Goal: Task Accomplishment & Management: Use online tool/utility

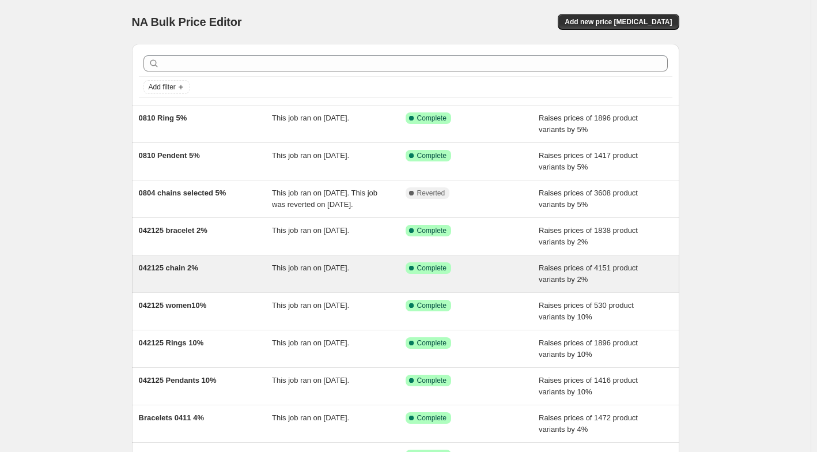
click at [219, 284] on div "042125 chain 2%" at bounding box center [206, 273] width 134 height 23
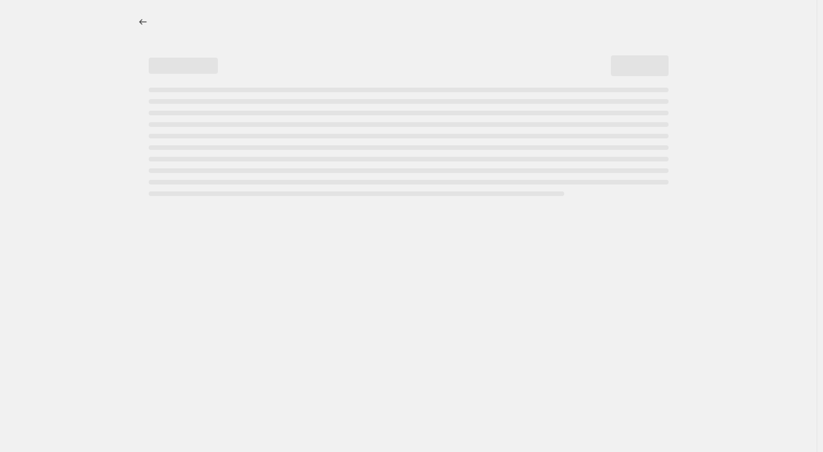
select select "percentage"
select select "no_change"
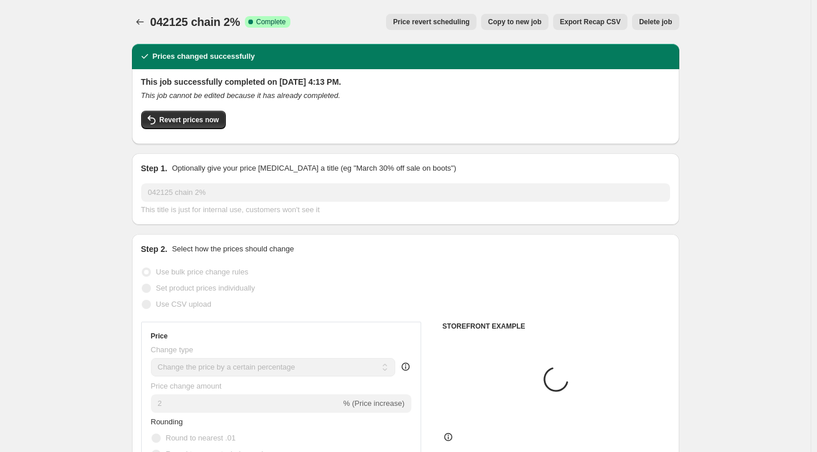
select select "collection"
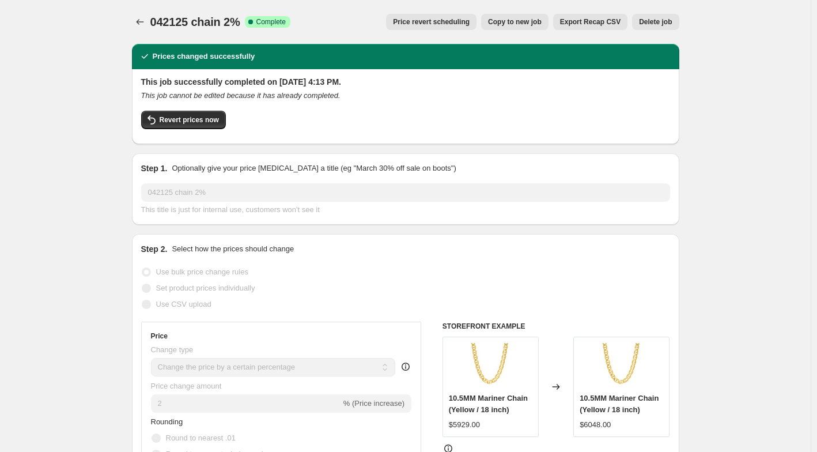
click at [520, 23] on span "Copy to new job" at bounding box center [515, 21] width 54 height 9
select select "percentage"
select select "no_change"
select select "collection"
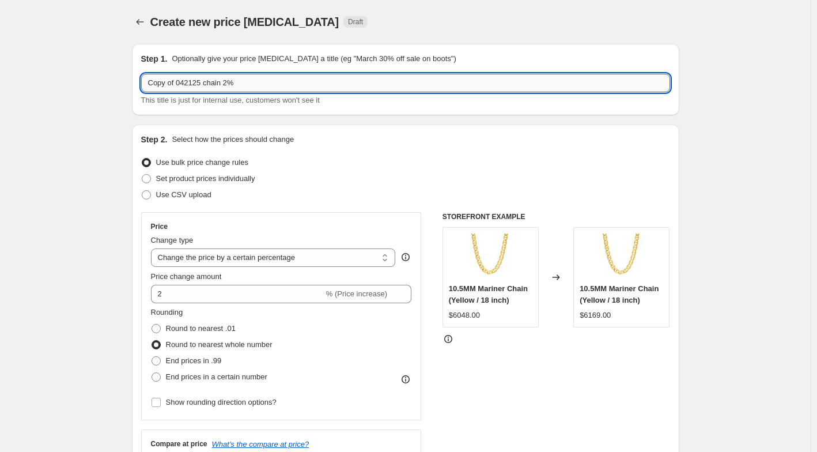
click at [227, 82] on input "Copy of 042125 chain 2%" at bounding box center [405, 83] width 529 height 18
drag, startPoint x: 174, startPoint y: 81, endPoint x: -26, endPoint y: 101, distance: 201.0
click at [0, 101] on html "Home Settings Plans Skip to content Create new price change job. This page is r…" at bounding box center [408, 226] width 817 height 452
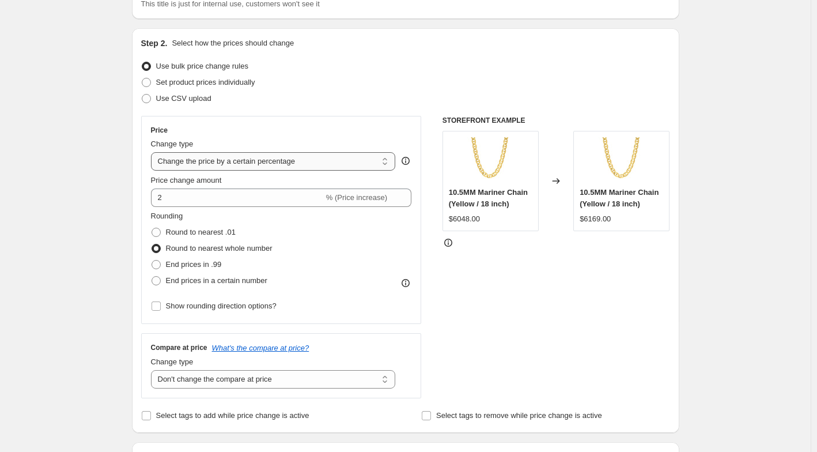
scroll to position [173, 0]
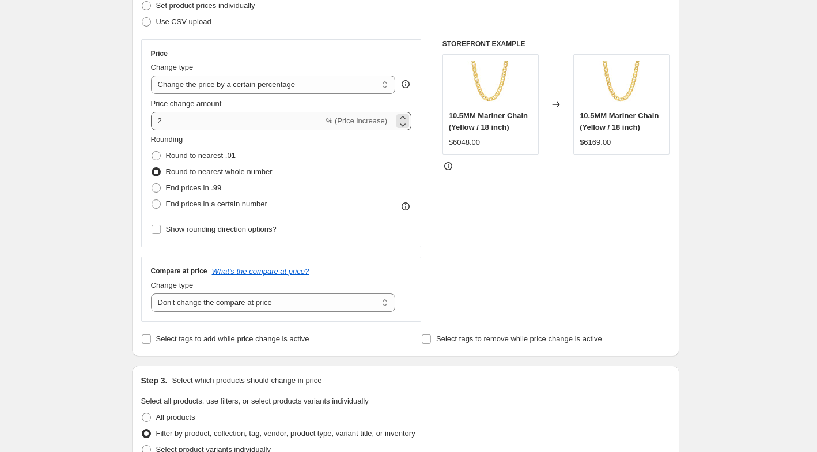
type input "092225 chain 3%"
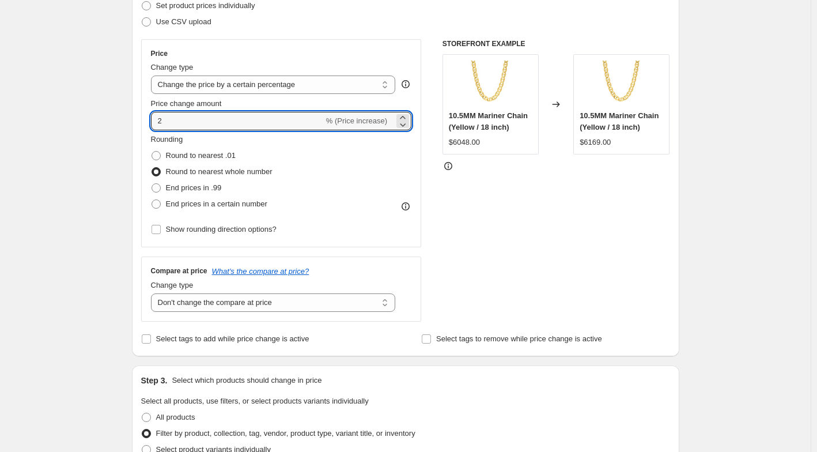
drag, startPoint x: 201, startPoint y: 123, endPoint x: 116, endPoint y: 113, distance: 85.9
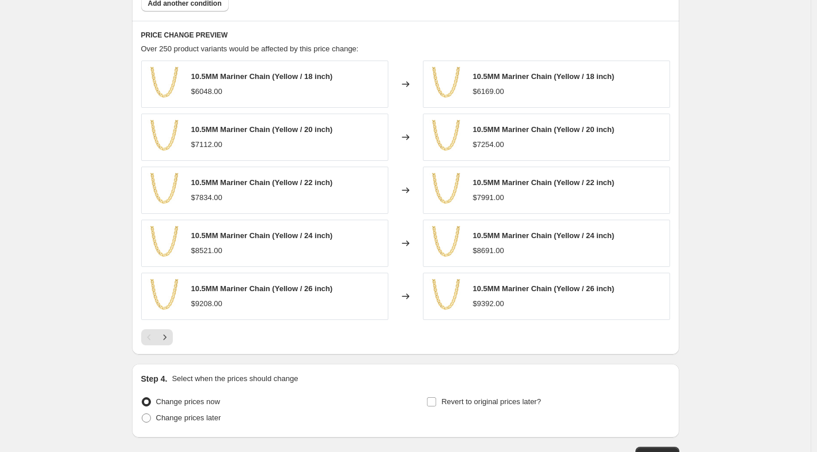
scroll to position [830, 0]
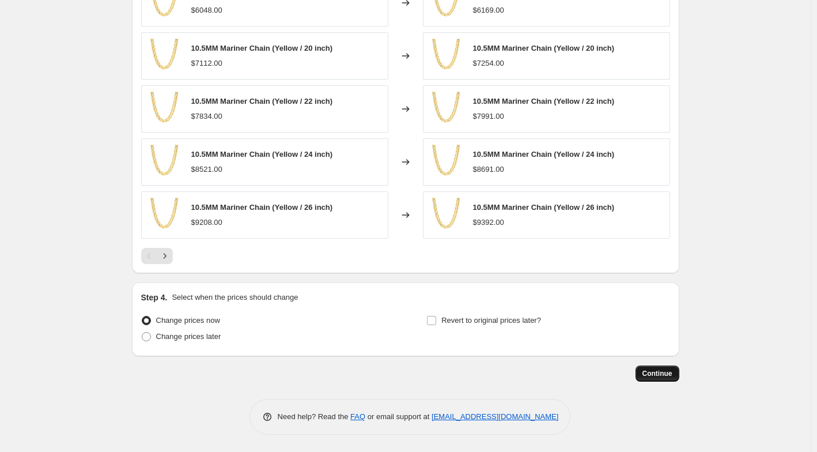
type input "3"
click at [654, 369] on span "Continue" at bounding box center [658, 373] width 30 height 9
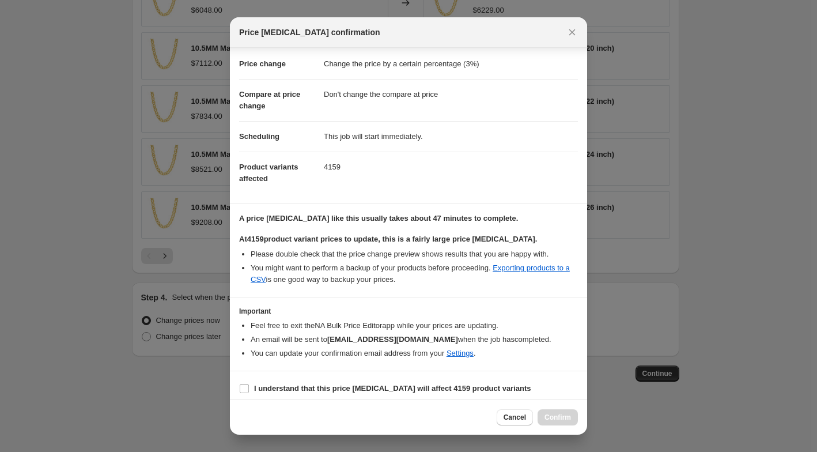
scroll to position [26, 0]
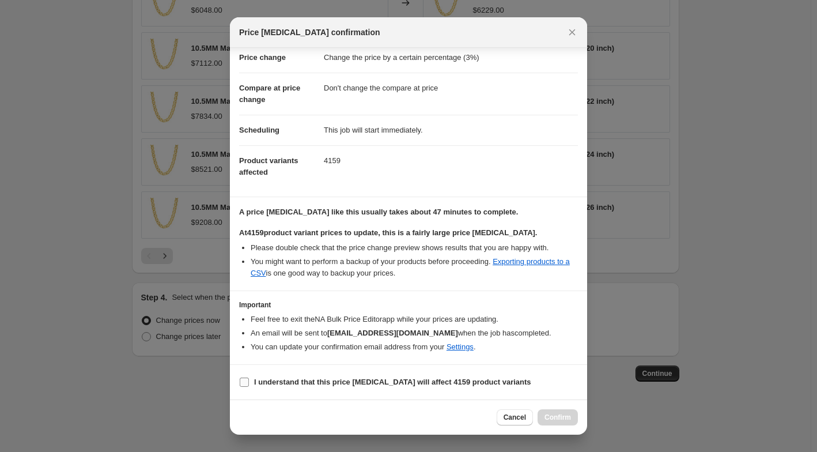
click at [409, 374] on label "I understand that this price change job will affect 4159 product variants" at bounding box center [385, 382] width 292 height 16
click at [249, 377] on input "I understand that this price change job will affect 4159 product variants" at bounding box center [244, 381] width 9 height 9
checkbox input "true"
click at [565, 417] on span "Confirm" at bounding box center [558, 417] width 27 height 9
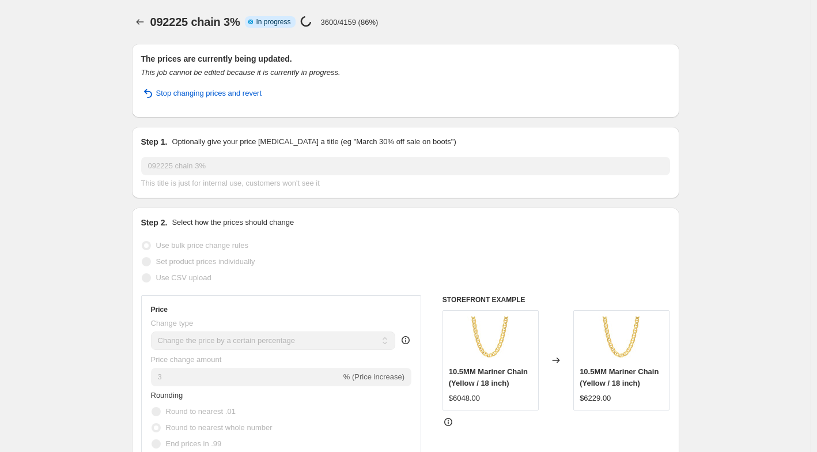
click at [532, 3] on div "092225 chain 3%. This page is ready 092225 chain 3% Info Partially complete In …" at bounding box center [405, 22] width 547 height 44
select select "percentage"
select select "no_change"
select select "collection"
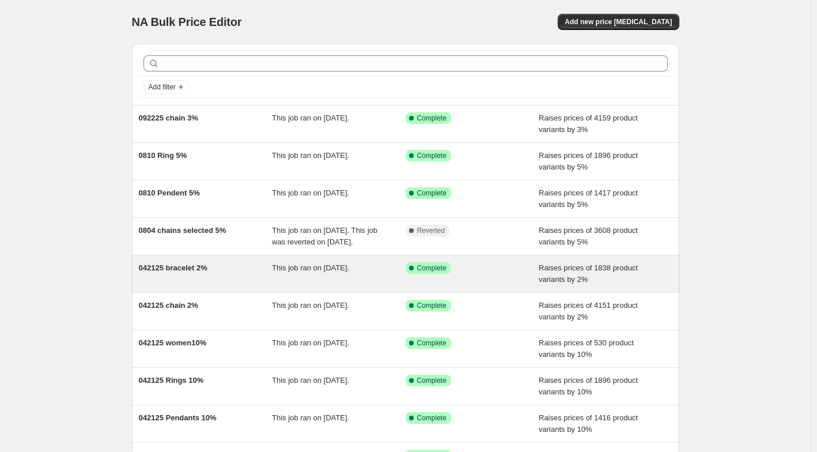
click at [224, 285] on div "042125 bracelet 2%" at bounding box center [206, 273] width 134 height 23
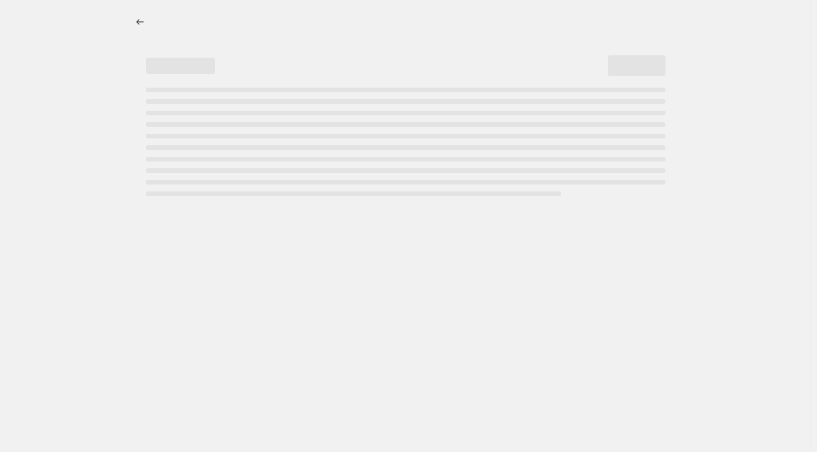
select select "percentage"
select select "no_change"
select select "collection"
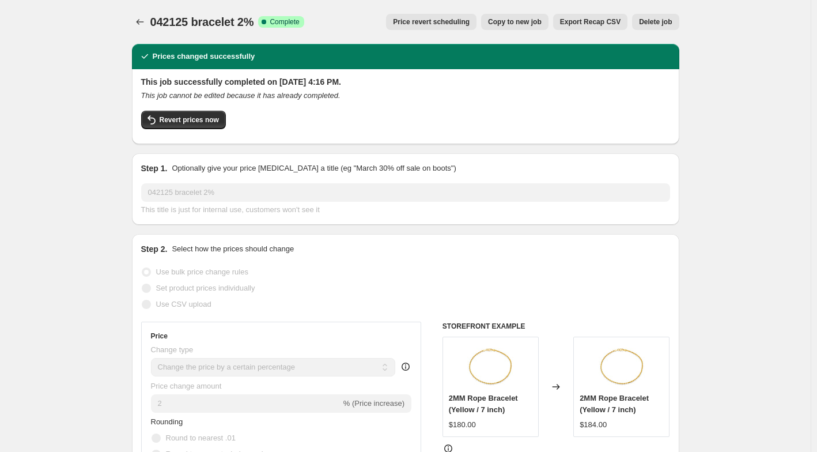
click at [516, 19] on span "Copy to new job" at bounding box center [515, 21] width 54 height 9
select select "percentage"
select select "no_change"
select select "collection"
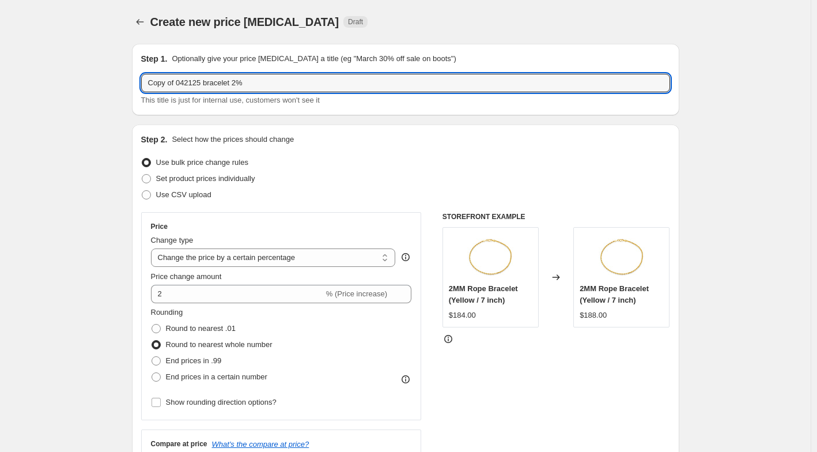
drag, startPoint x: 206, startPoint y: 82, endPoint x: -22, endPoint y: 77, distance: 227.7
click at [0, 77] on html "Home Settings Plans Skip to content Create new price change job. This page is r…" at bounding box center [408, 226] width 817 height 452
type input "092225 bracelet 3%"
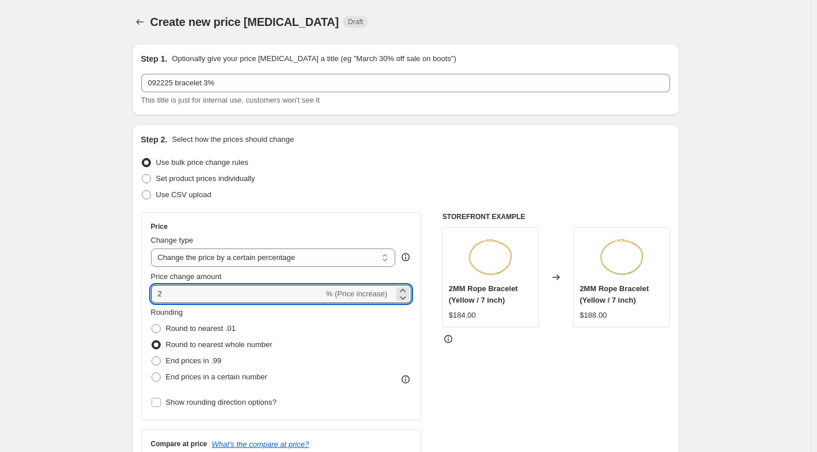
drag, startPoint x: 173, startPoint y: 300, endPoint x: 151, endPoint y: 300, distance: 22.5
click at [151, 300] on div "Price Change type Change the price to a certain amount Change the price by a ce…" at bounding box center [281, 316] width 281 height 208
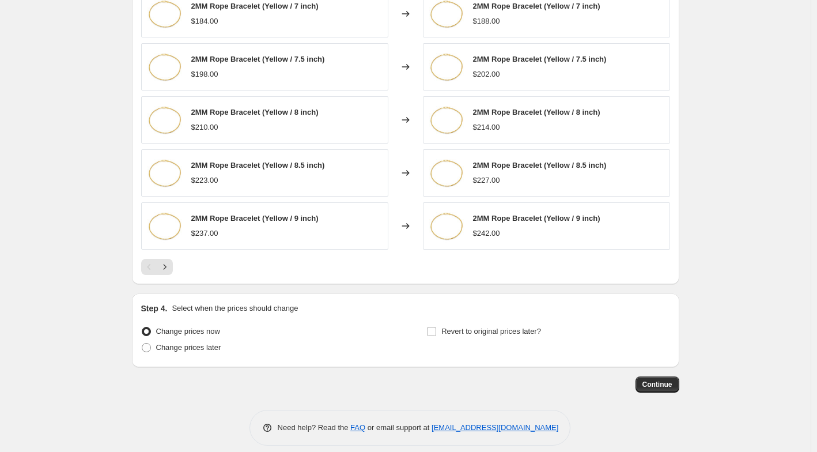
scroll to position [830, 0]
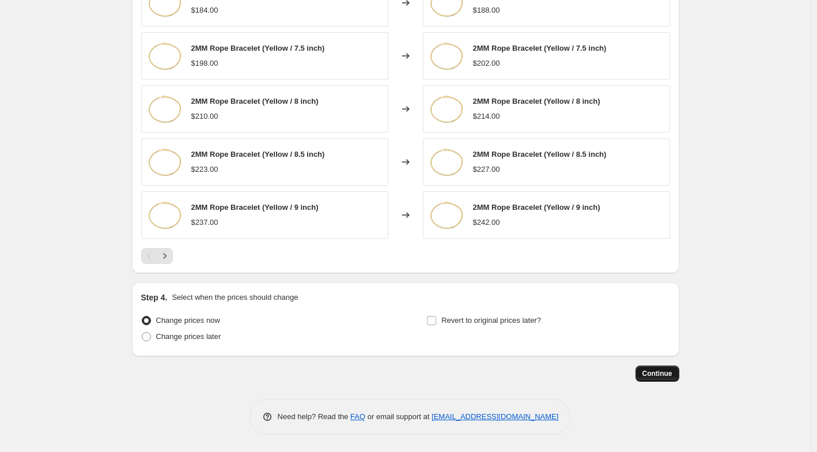
type input "3"
click at [654, 378] on button "Continue" at bounding box center [658, 373] width 44 height 16
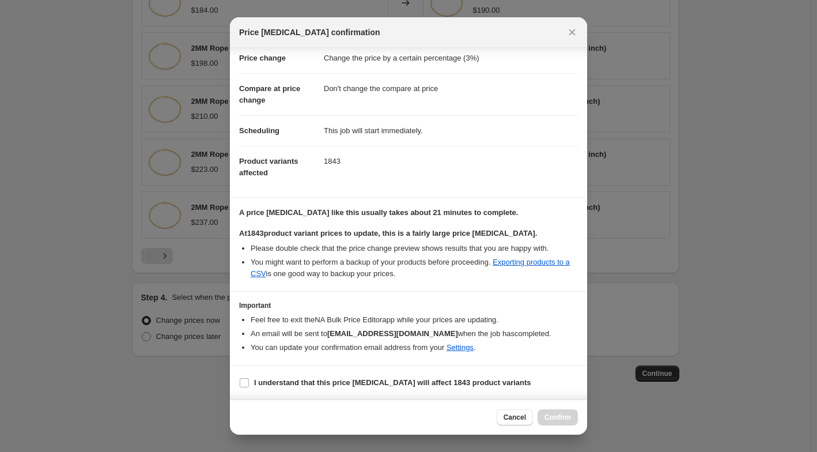
scroll to position [26, 0]
click at [477, 387] on span "I understand that this price change job will affect 1843 product variants" at bounding box center [392, 382] width 277 height 12
click at [249, 387] on input "I understand that this price change job will affect 1843 product variants" at bounding box center [244, 381] width 9 height 9
checkbox input "true"
click at [548, 415] on span "Confirm" at bounding box center [558, 417] width 27 height 9
